Goal: Task Accomplishment & Management: Use online tool/utility

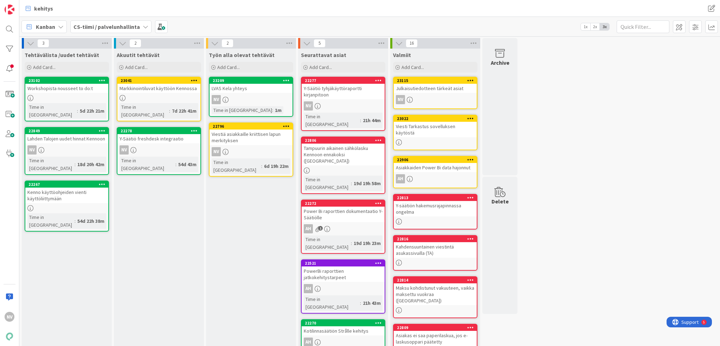
click at [128, 24] on b "CS-tiimi / palvelunhallinta" at bounding box center [106, 26] width 66 height 7
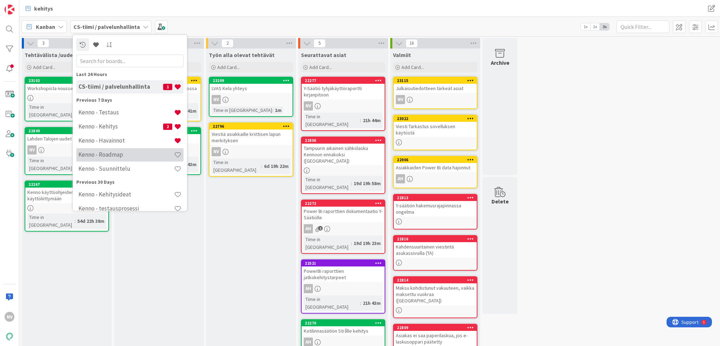
click at [128, 154] on h4 "Kenno - Roadmap" at bounding box center [126, 154] width 96 height 7
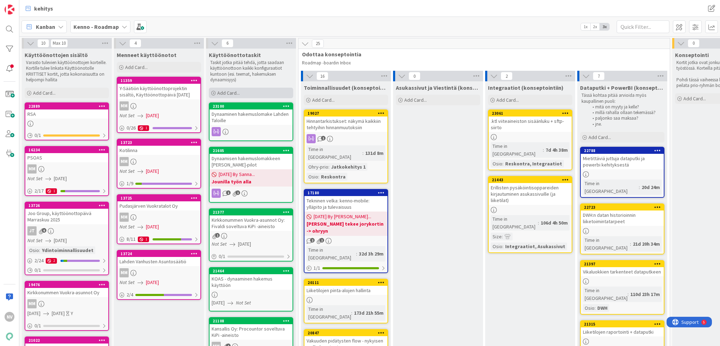
click at [231, 92] on span "Add Card..." at bounding box center [228, 93] width 22 height 6
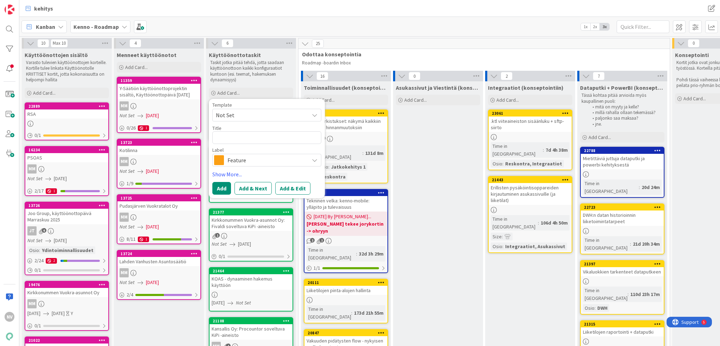
click at [313, 161] on icon at bounding box center [315, 160] width 6 height 6
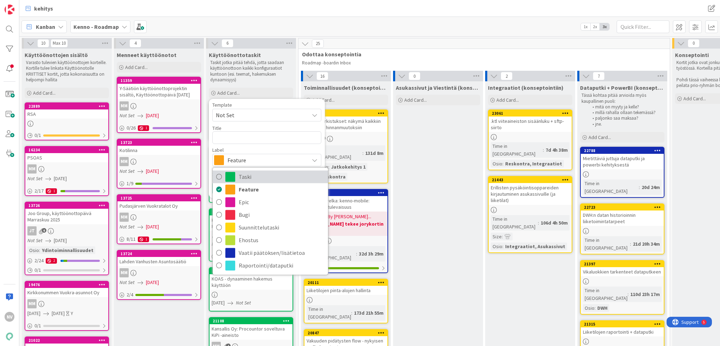
click at [283, 174] on span "Taski" at bounding box center [282, 176] width 86 height 11
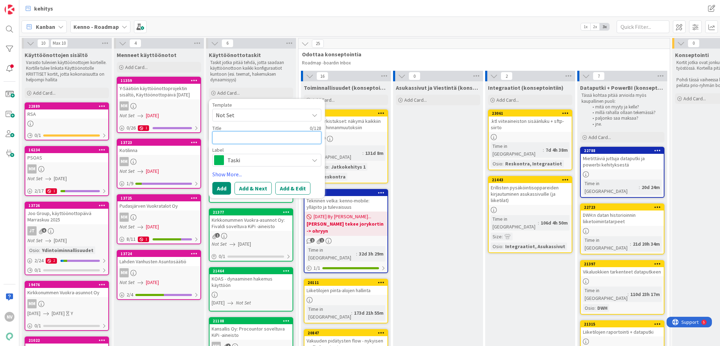
click at [245, 136] on textarea at bounding box center [266, 137] width 109 height 13
type textarea "x"
type textarea "K"
type textarea "x"
type textarea "Ke"
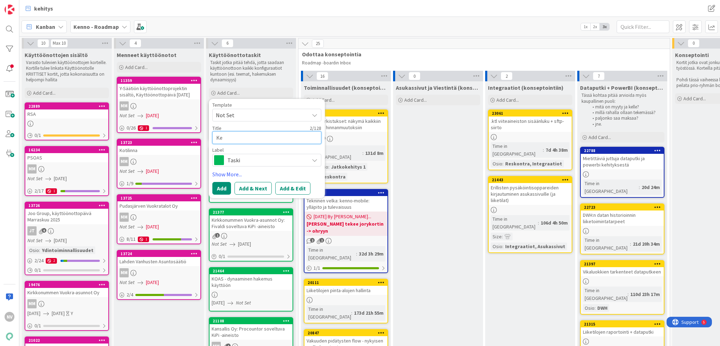
type textarea "x"
type textarea "Kel"
type textarea "x"
type textarea "Kela"
type textarea "x"
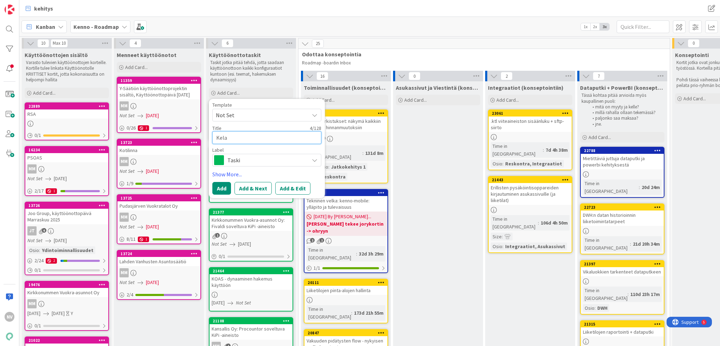
type textarea "Kela"
type textarea "x"
type textarea "Kela y"
type textarea "x"
type textarea "Kela yh"
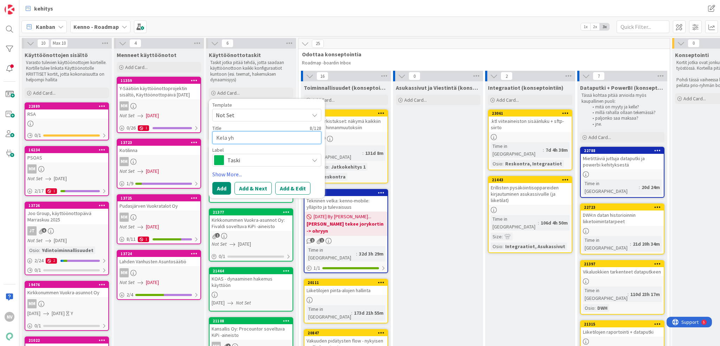
type textarea "x"
type textarea "Kela yht"
type textarea "x"
type textarea "Kela yhte"
type textarea "x"
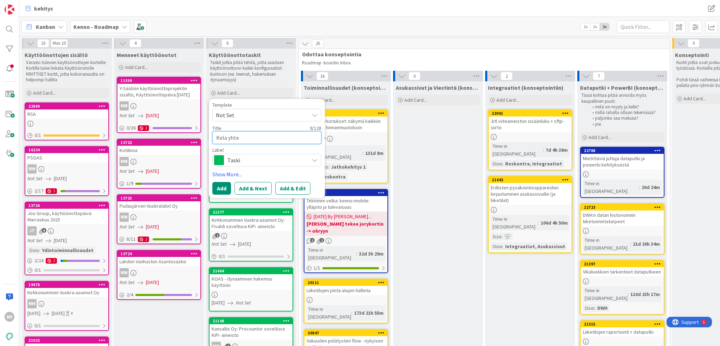
type textarea "Kela yhtey"
type textarea "x"
type textarea "Kela yhteys"
type textarea "x"
type textarea "Kela yhteys"
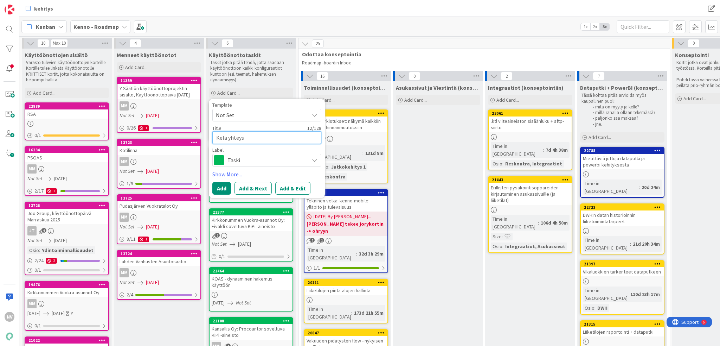
type textarea "x"
type textarea "Kela yhteys L"
type textarea "x"
type textarea "Kela yhteys LV"
type textarea "x"
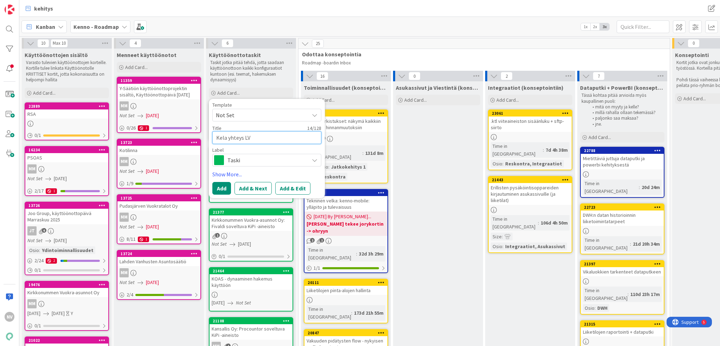
type textarea "Kela yhteys LVA"
type textarea "x"
type textarea "Kela yhteys LVAS"
click at [297, 184] on button "Add & Edit" at bounding box center [292, 188] width 35 height 13
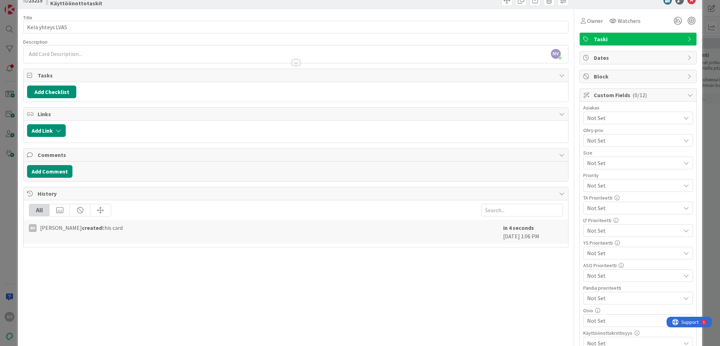
scroll to position [35, 0]
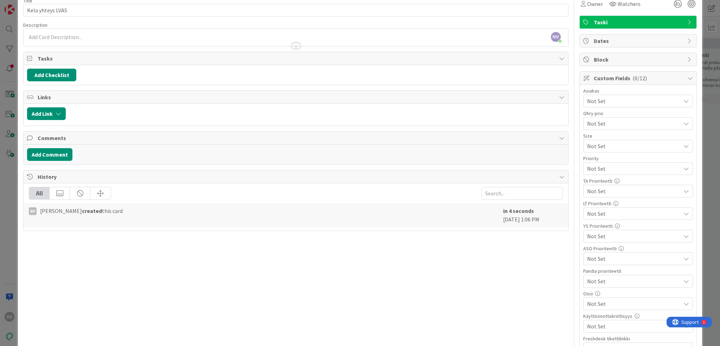
click at [636, 98] on span "Not Set" at bounding box center [633, 101] width 93 height 8
click at [633, 217] on link "LVAS" at bounding box center [637, 218] width 112 height 13
click at [353, 40] on div at bounding box center [296, 42] width 544 height 7
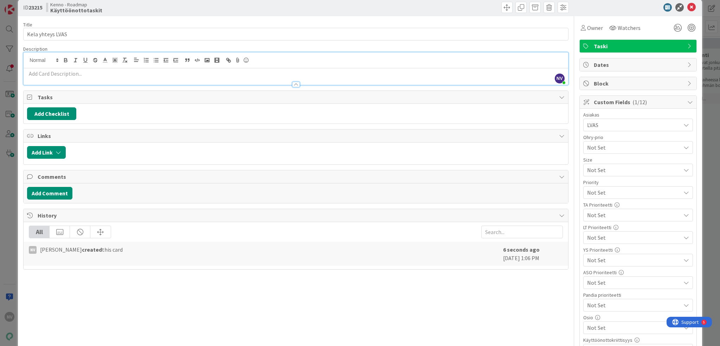
scroll to position [0, 0]
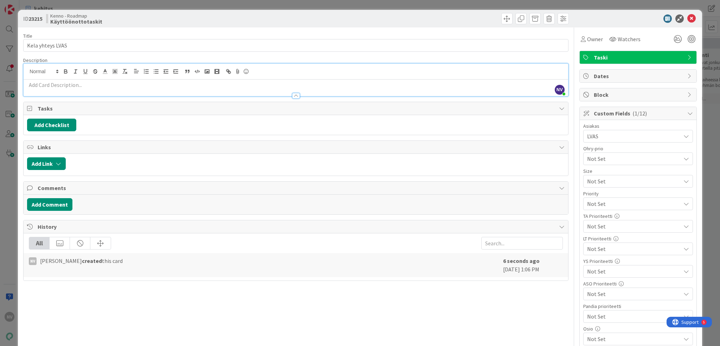
click at [185, 85] on p at bounding box center [295, 85] width 537 height 8
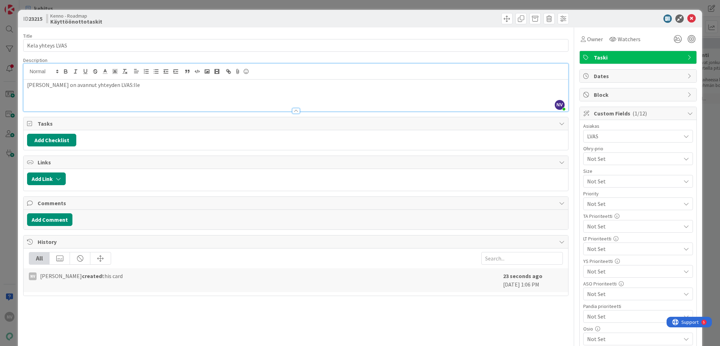
click at [153, 90] on p at bounding box center [295, 93] width 537 height 8
click at [591, 39] on span "Owner" at bounding box center [595, 39] width 16 height 8
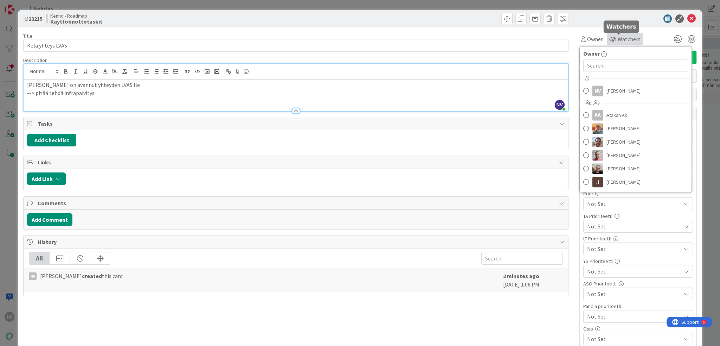
click at [609, 38] on icon at bounding box center [612, 39] width 7 height 6
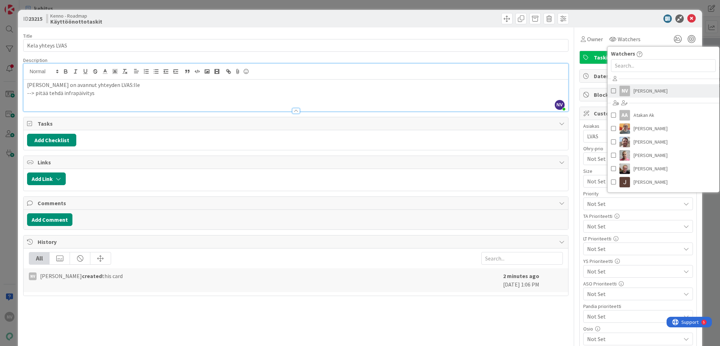
click at [641, 91] on span "[PERSON_NAME]" at bounding box center [650, 90] width 34 height 11
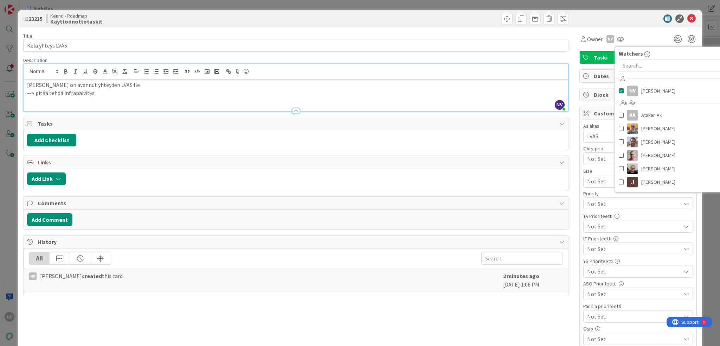
click at [586, 12] on div "ID 23215 Kenno - Roadmap Käyttöönottotaskit" at bounding box center [360, 19] width 684 height 18
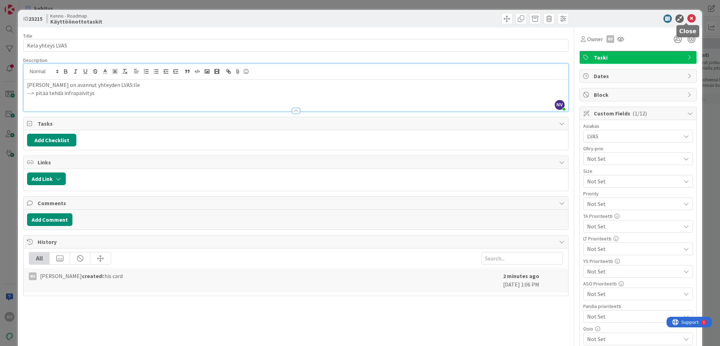
click at [688, 19] on icon at bounding box center [691, 18] width 8 height 8
